Goal: Information Seeking & Learning: Learn about a topic

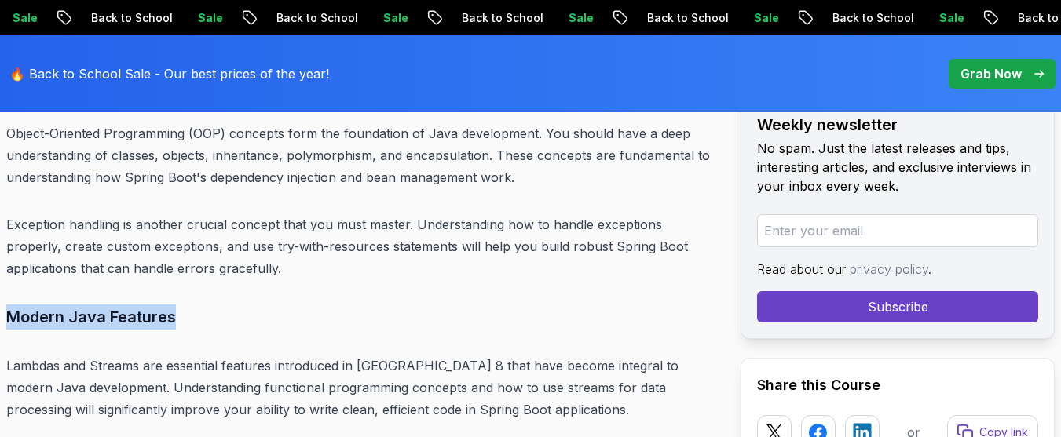
drag, startPoint x: 173, startPoint y: 299, endPoint x: 0, endPoint y: 287, distance: 173.2
drag, startPoint x: 176, startPoint y: 297, endPoint x: 3, endPoint y: 281, distance: 173.5
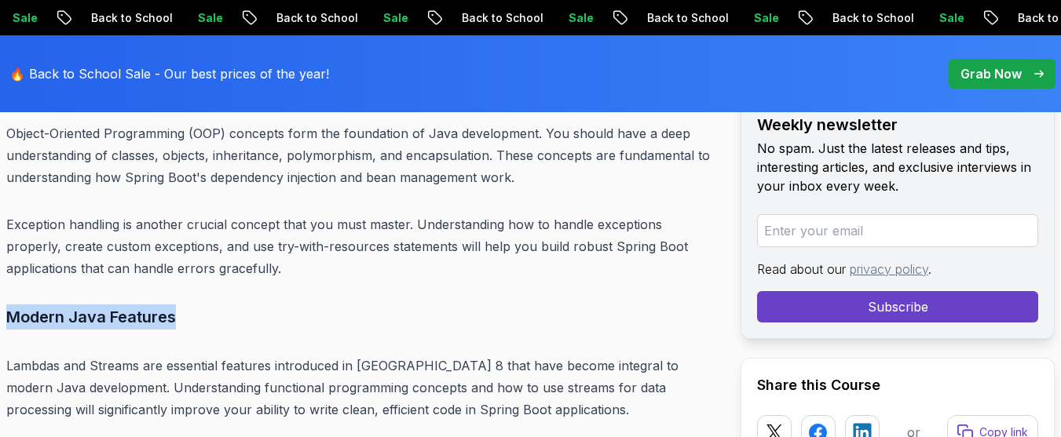
click at [181, 305] on h3 "Modern Java Features" at bounding box center [360, 317] width 709 height 25
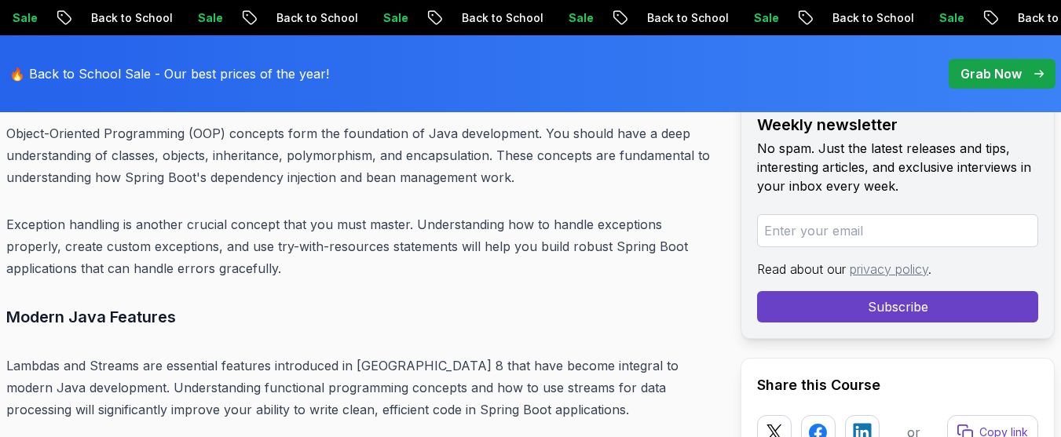
click at [181, 305] on h3 "Modern Java Features" at bounding box center [360, 317] width 709 height 25
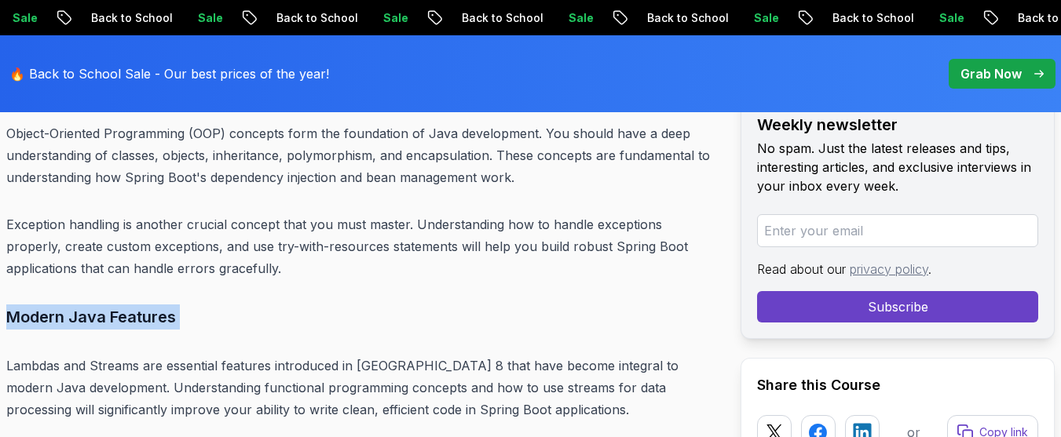
click at [181, 305] on h3 "Modern Java Features" at bounding box center [360, 317] width 709 height 25
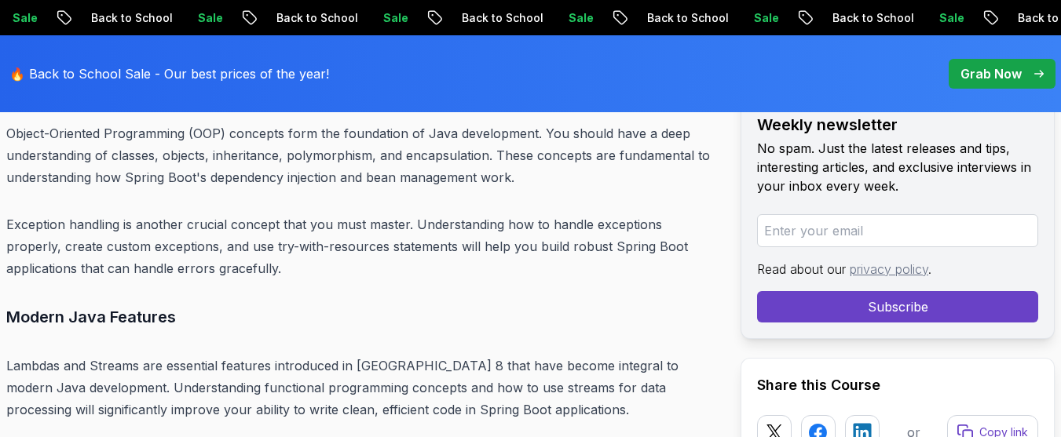
click at [181, 305] on h3 "Modern Java Features" at bounding box center [360, 317] width 709 height 25
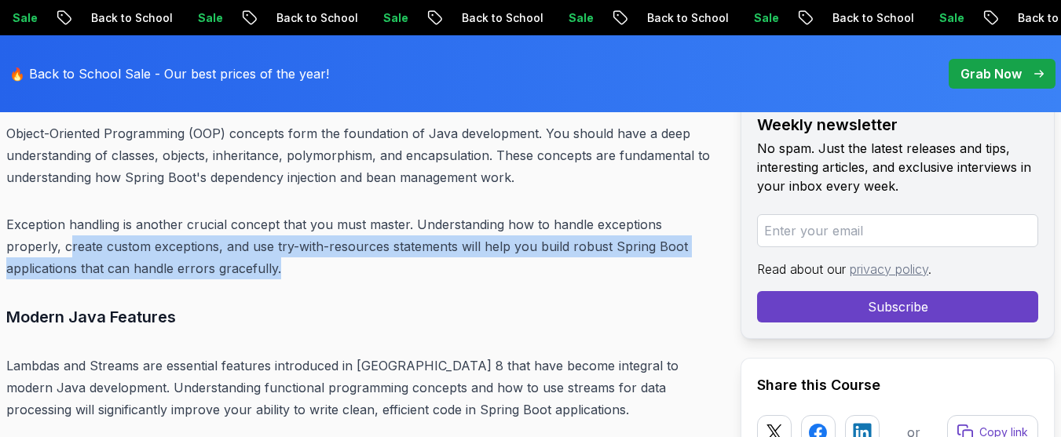
drag, startPoint x: 210, startPoint y: 248, endPoint x: 9, endPoint y: 234, distance: 201.5
click at [9, 234] on p "Exception handling is another crucial concept that you must master. Understandi…" at bounding box center [360, 247] width 709 height 66
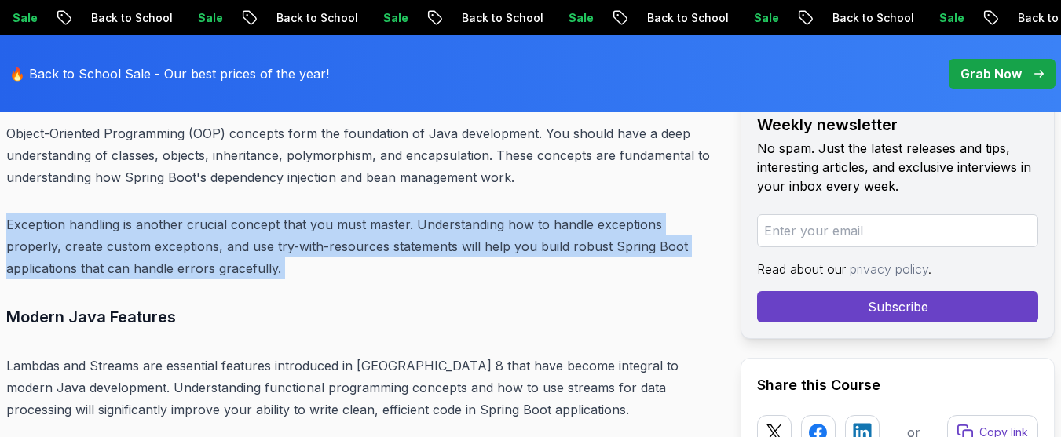
drag, startPoint x: 2, startPoint y: 198, endPoint x: 258, endPoint y: 243, distance: 259.9
click at [258, 243] on p "Exception handling is another crucial concept that you must master. Understandi…" at bounding box center [360, 247] width 709 height 66
drag, startPoint x: 210, startPoint y: 248, endPoint x: 0, endPoint y: 193, distance: 216.8
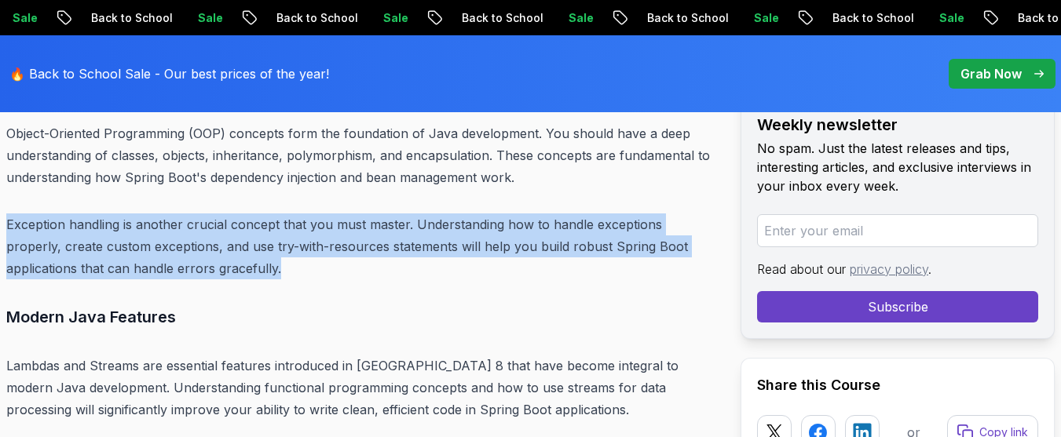
drag, startPoint x: 207, startPoint y: 250, endPoint x: 6, endPoint y: 187, distance: 210.6
click at [214, 252] on p "Exception handling is another crucial concept that you must master. Understandi…" at bounding box center [360, 247] width 709 height 66
drag, startPoint x: 213, startPoint y: 252, endPoint x: 2, endPoint y: 199, distance: 217.9
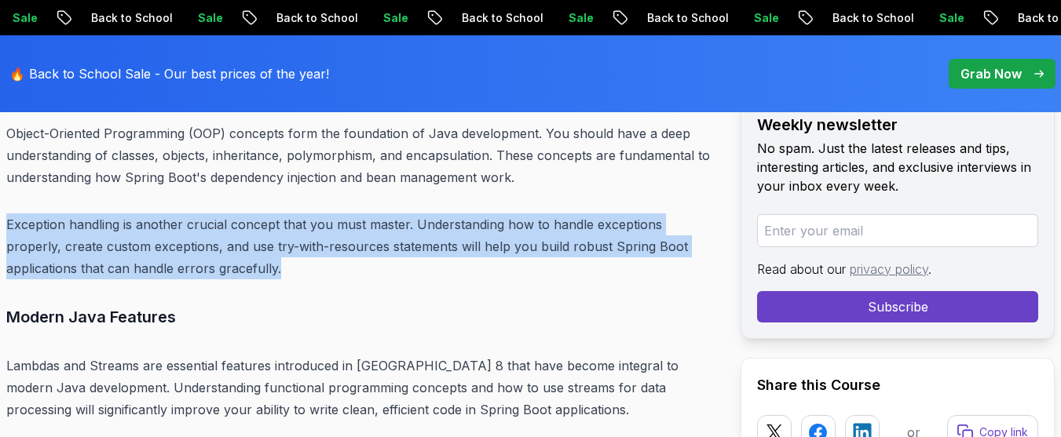
drag, startPoint x: 514, startPoint y: 159, endPoint x: 52, endPoint y: 251, distance: 470.8
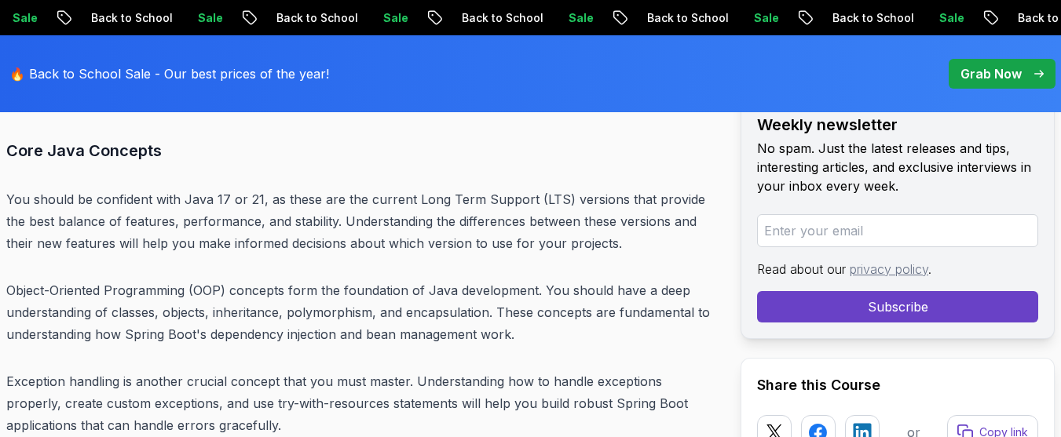
scroll to position [5489, 0]
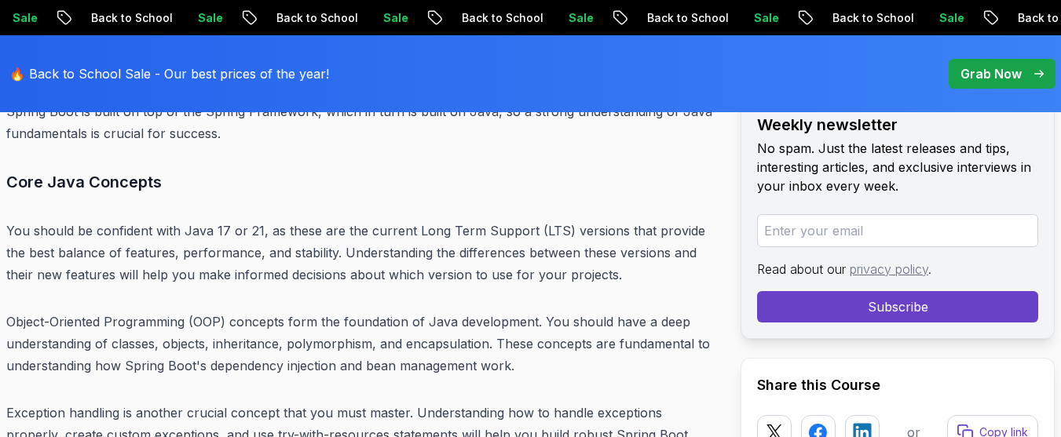
click at [470, 170] on h3 "Core Java Concepts" at bounding box center [360, 182] width 709 height 25
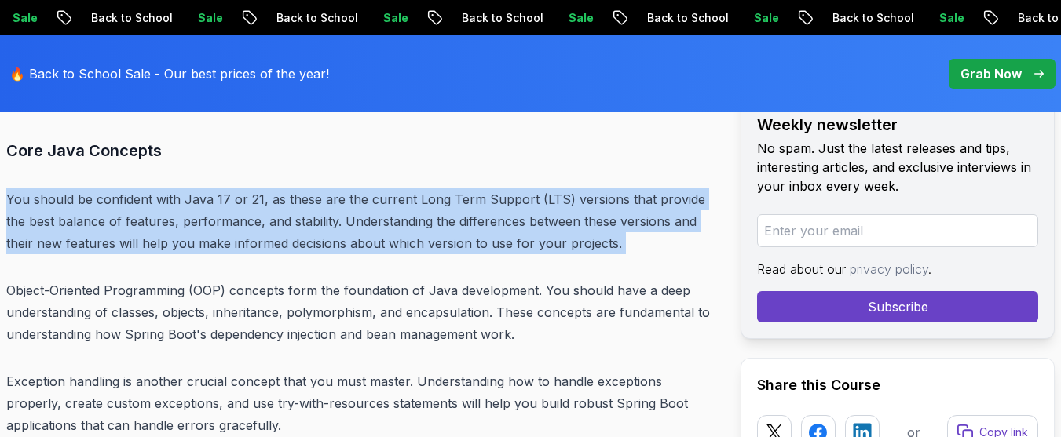
drag, startPoint x: 7, startPoint y: 170, endPoint x: 9, endPoint y: 240, distance: 70.7
